Goal: Navigation & Orientation: Find specific page/section

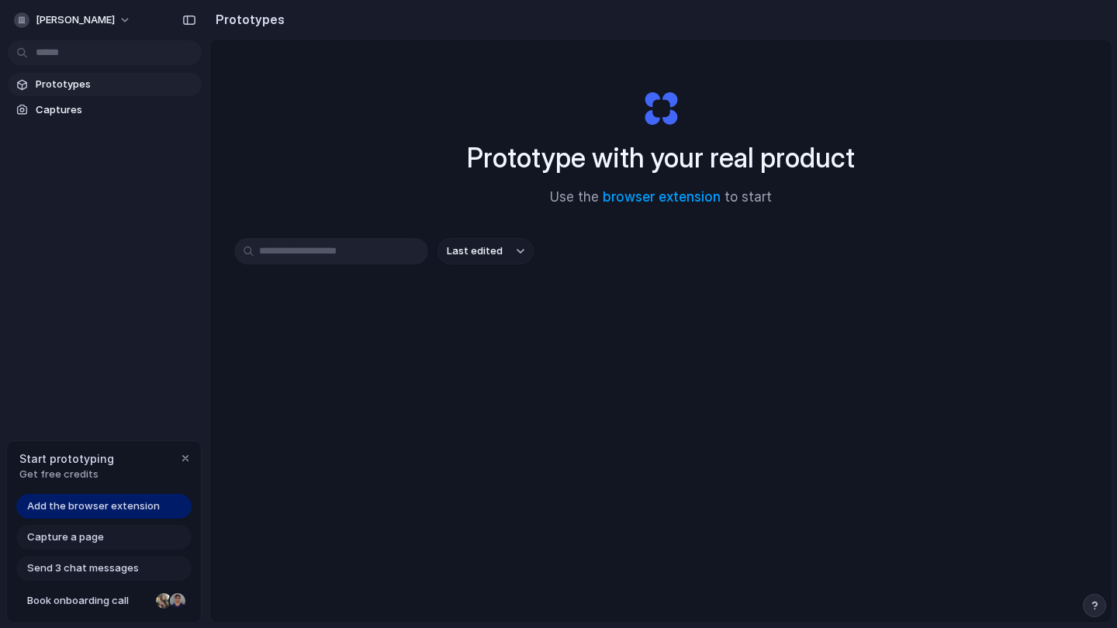
drag, startPoint x: 978, startPoint y: 362, endPoint x: 978, endPoint y: 276, distance: 86.1
click at [978, 362] on div "Last edited" at bounding box center [661, 306] width 854 height 137
click at [1005, 81] on div "Prototype with your real product Use the browser extension to start Last edited" at bounding box center [661, 373] width 902 height 666
drag, startPoint x: 627, startPoint y: 365, endPoint x: 641, endPoint y: 338, distance: 29.9
click at [626, 365] on div "Last edited" at bounding box center [661, 306] width 854 height 137
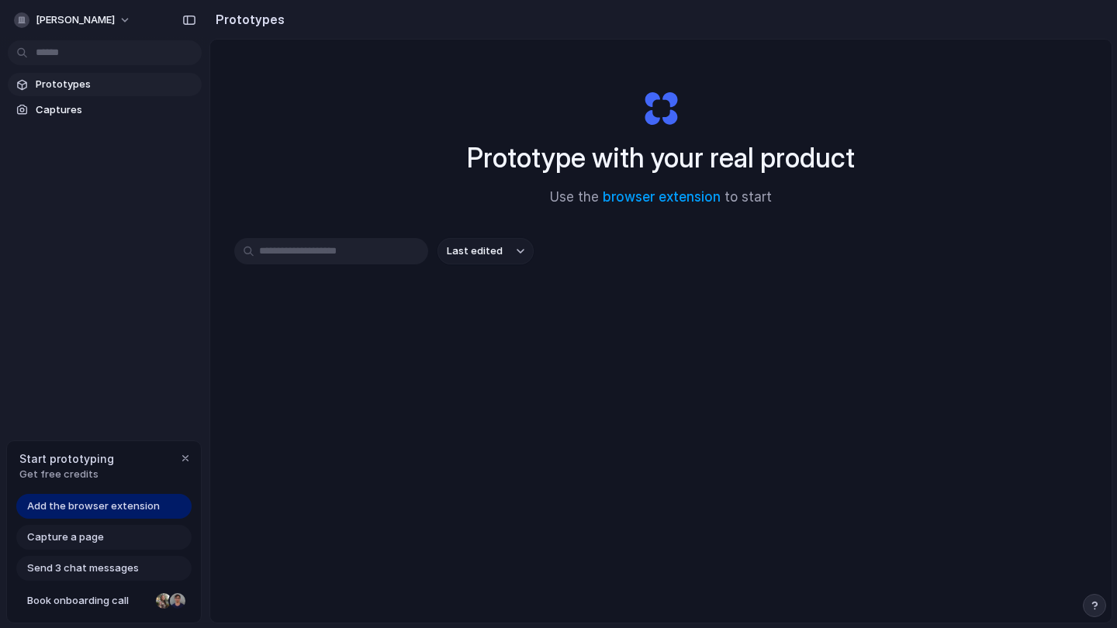
click at [891, 65] on div "Prototype with your real product Use the browser extension to start" at bounding box center [661, 142] width 621 height 168
